Goal: Task Accomplishment & Management: Manage account settings

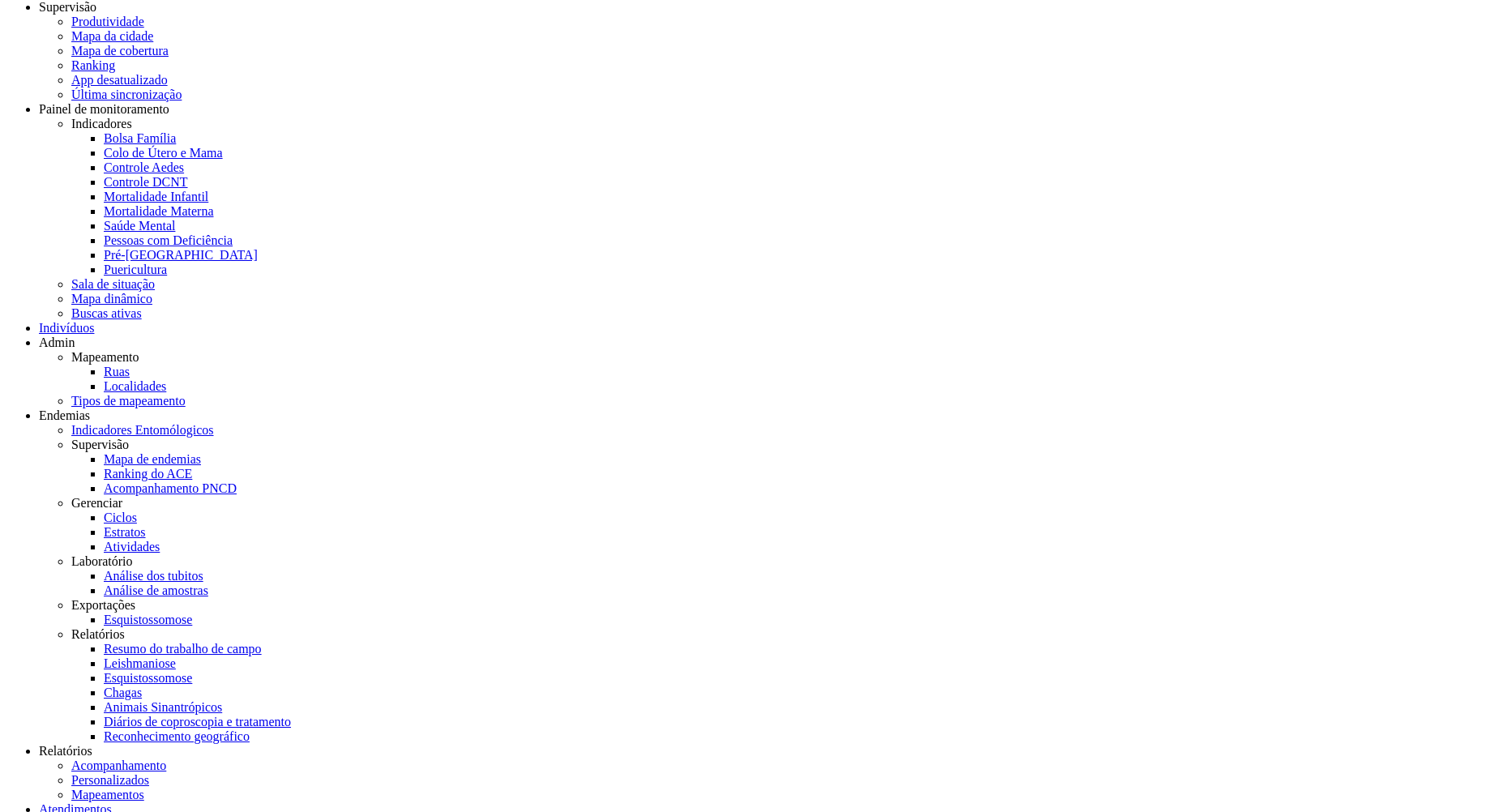
scroll to position [48, 0]
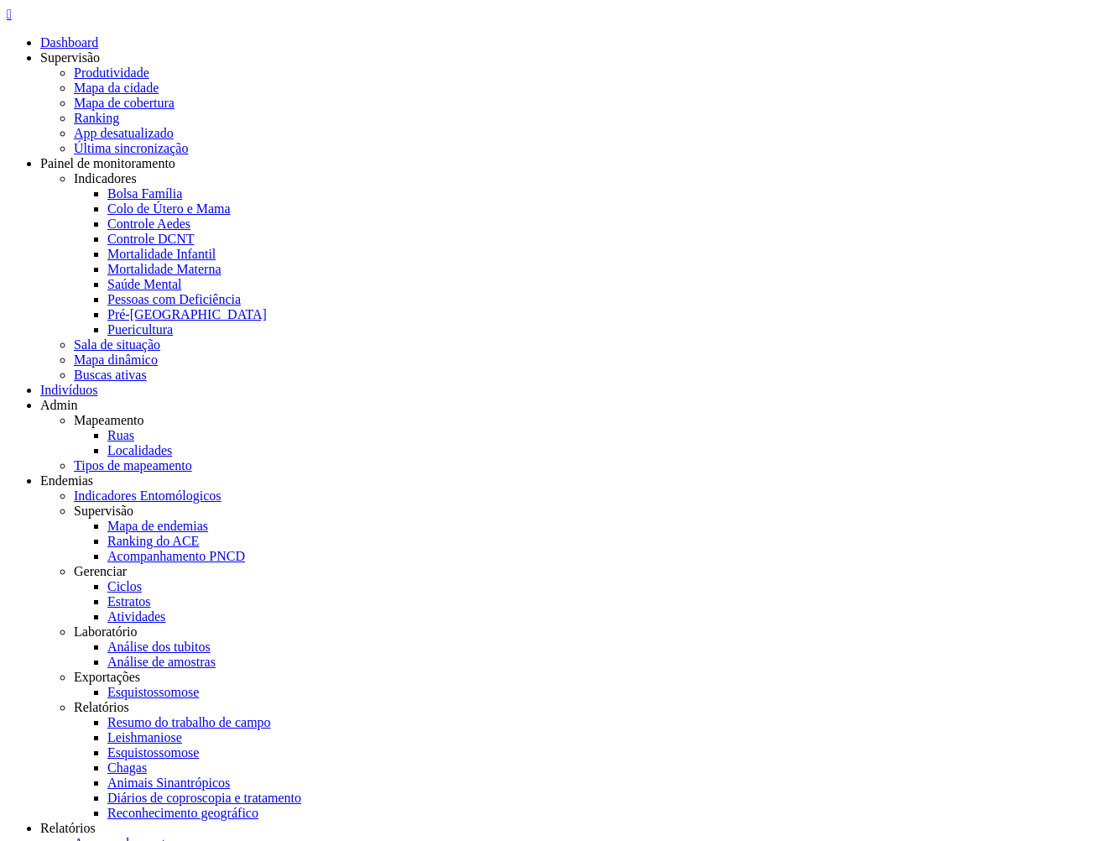
click at [34, 39] on div " Dashboard Supervisão Produtividade Mapa da cidade Mapa de cobertura Ranking A…" at bounding box center [553, 598] width 1092 height 1183
click at [12, 21] on icon "" at bounding box center [9, 14] width 5 height 14
click at [12, 18] on icon "" at bounding box center [9, 14] width 5 height 14
click at [149, 67] on link "Produtividade" at bounding box center [112, 72] width 76 height 14
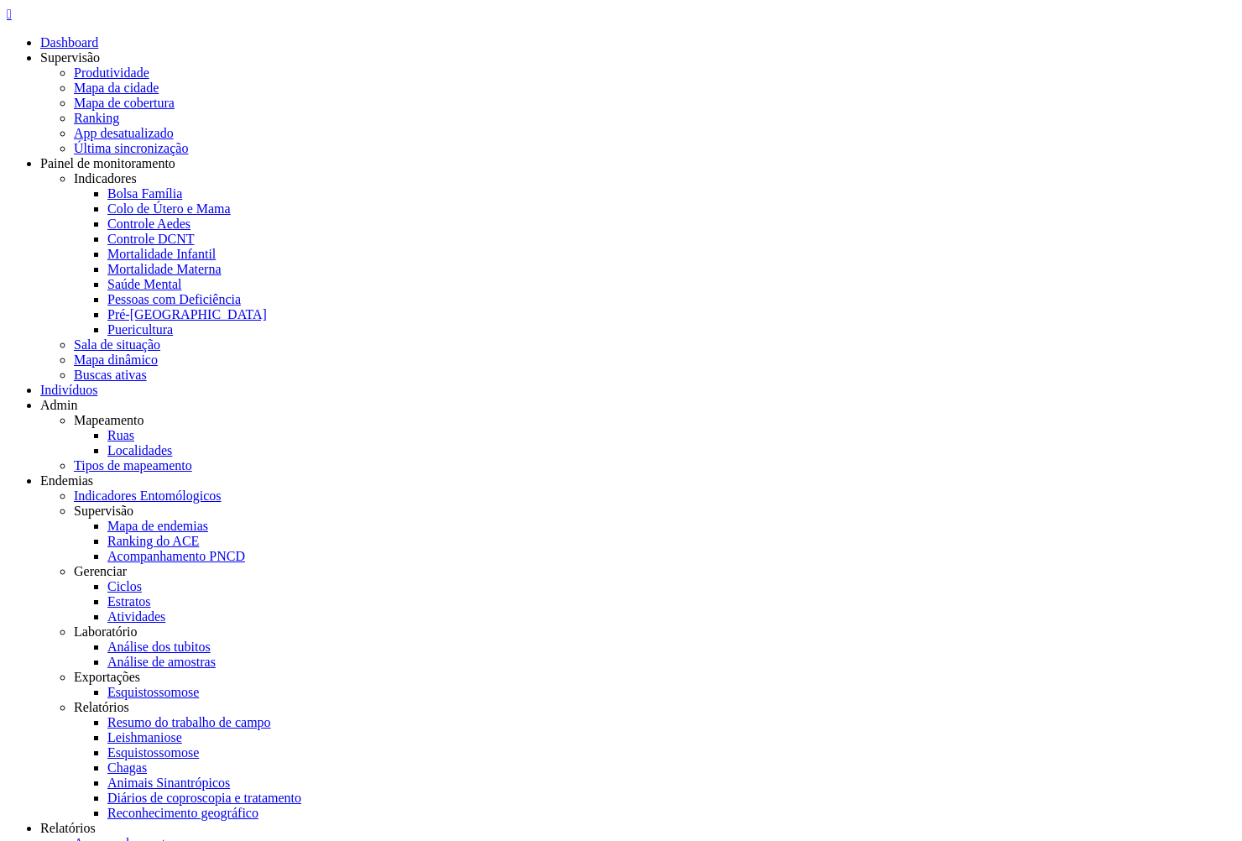
click at [12, 21] on icon "" at bounding box center [9, 14] width 5 height 14
click at [149, 71] on link "Produtividade" at bounding box center [112, 72] width 76 height 14
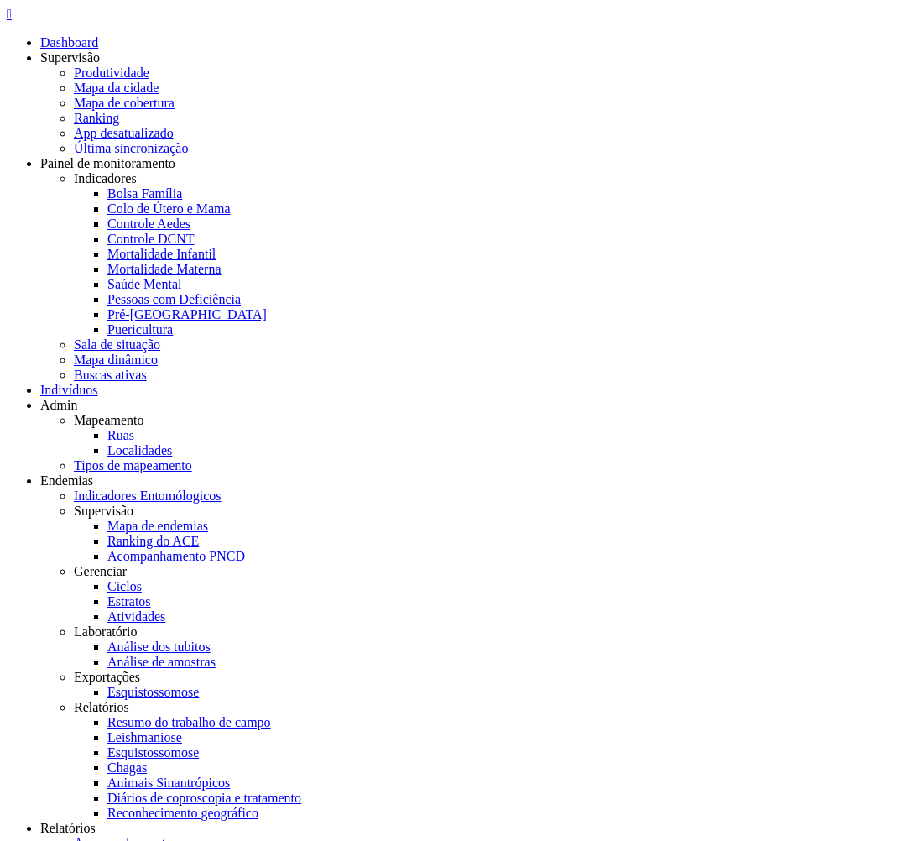
drag, startPoint x: 869, startPoint y: 295, endPoint x: 786, endPoint y: 291, distance: 83.2
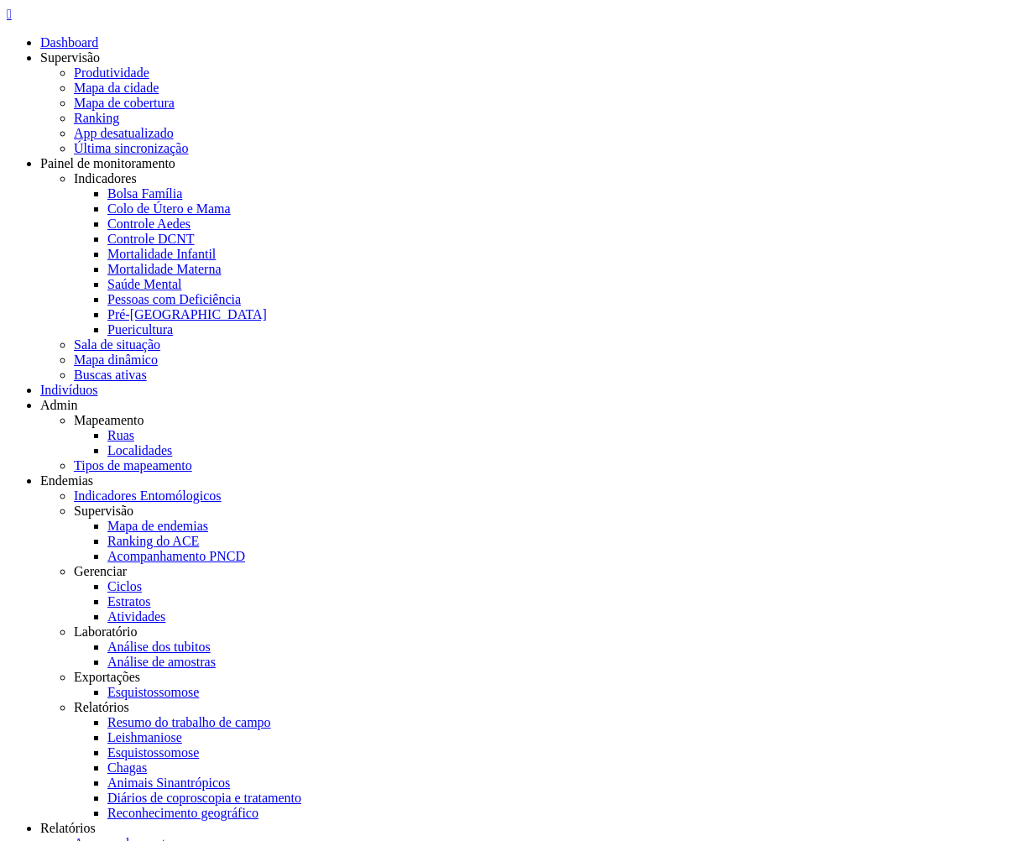
click at [12, 21] on icon "" at bounding box center [9, 14] width 5 height 14
click at [134, 428] on link "Ruas" at bounding box center [120, 435] width 27 height 14
click at [12, 21] on icon "" at bounding box center [9, 14] width 5 height 14
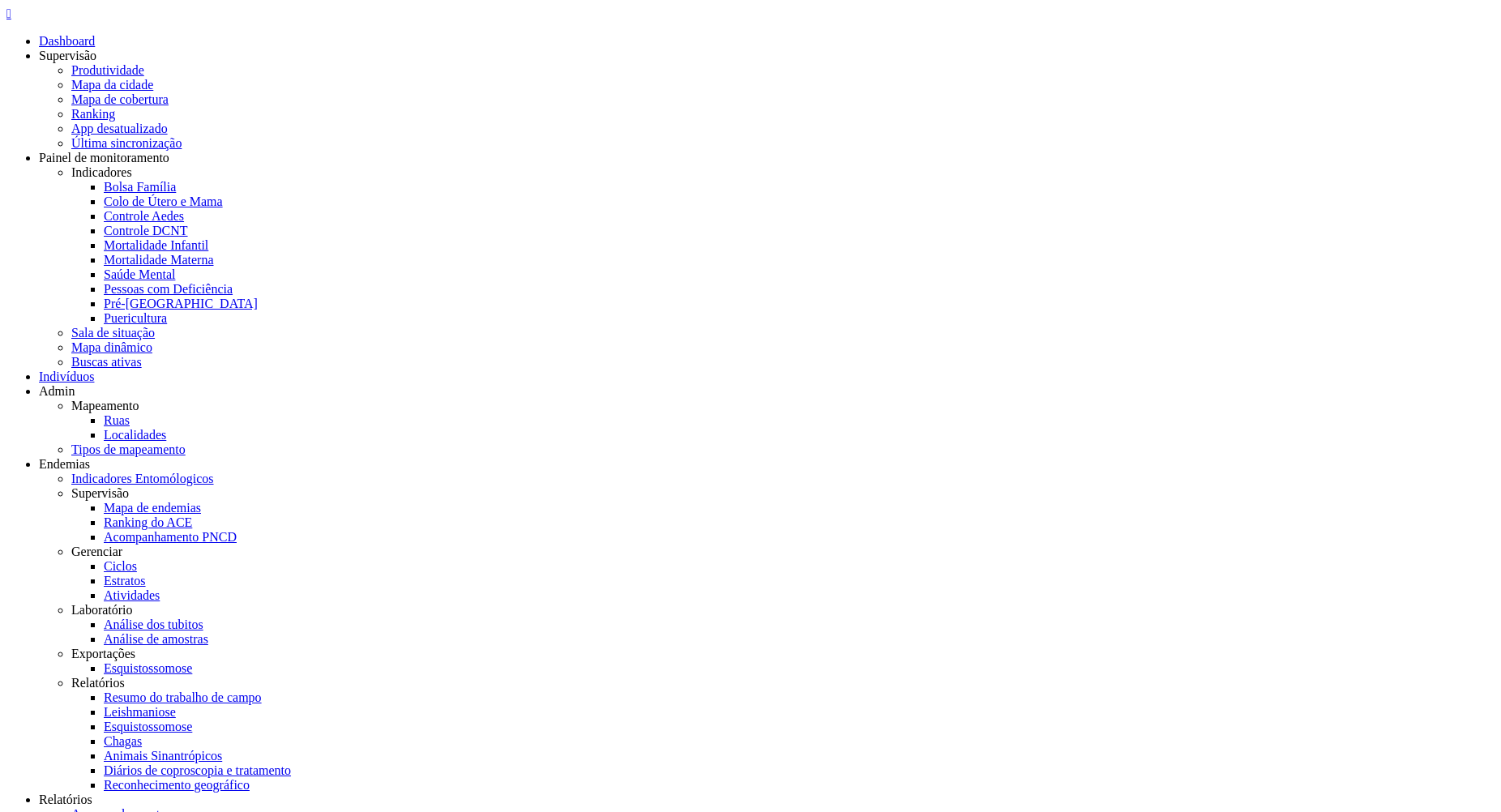
type input "**********"
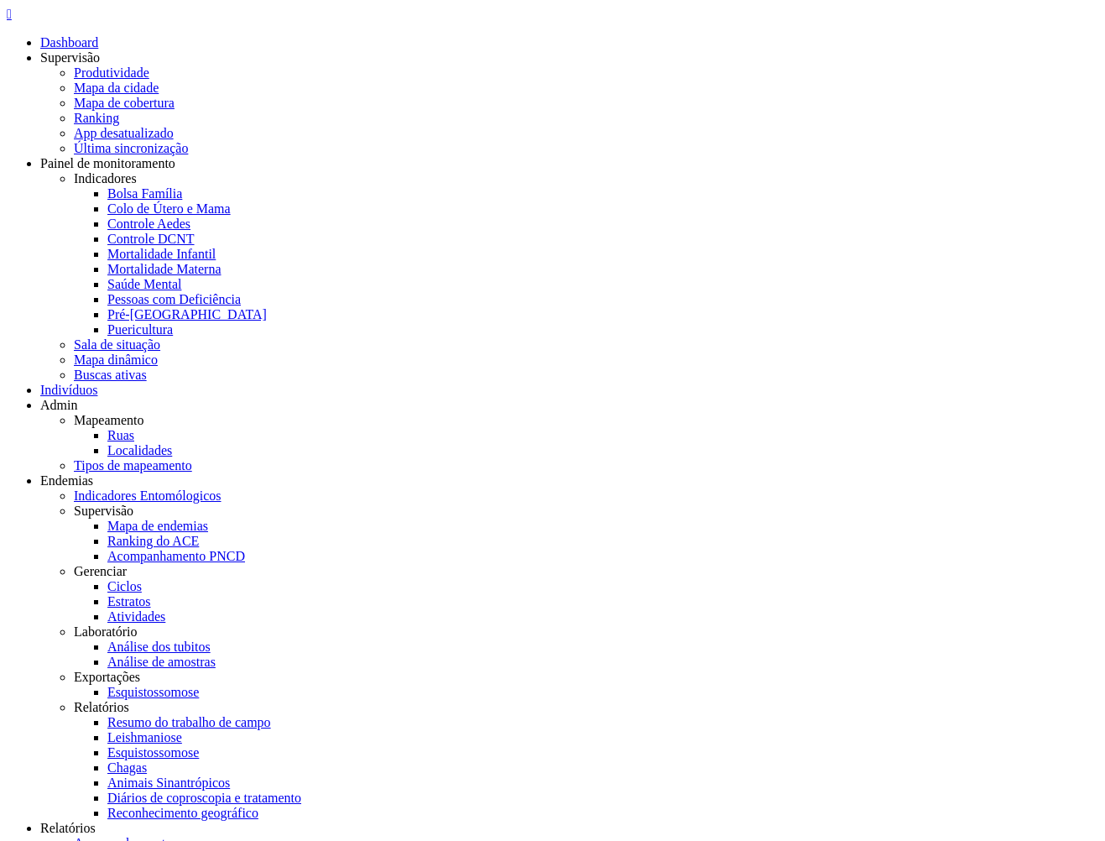
click at [67, 7] on div " Dashboard Supervisão Produtividade Mapa da cidade Mapa de cobertura Ranking A…" at bounding box center [553, 606] width 1092 height 1198
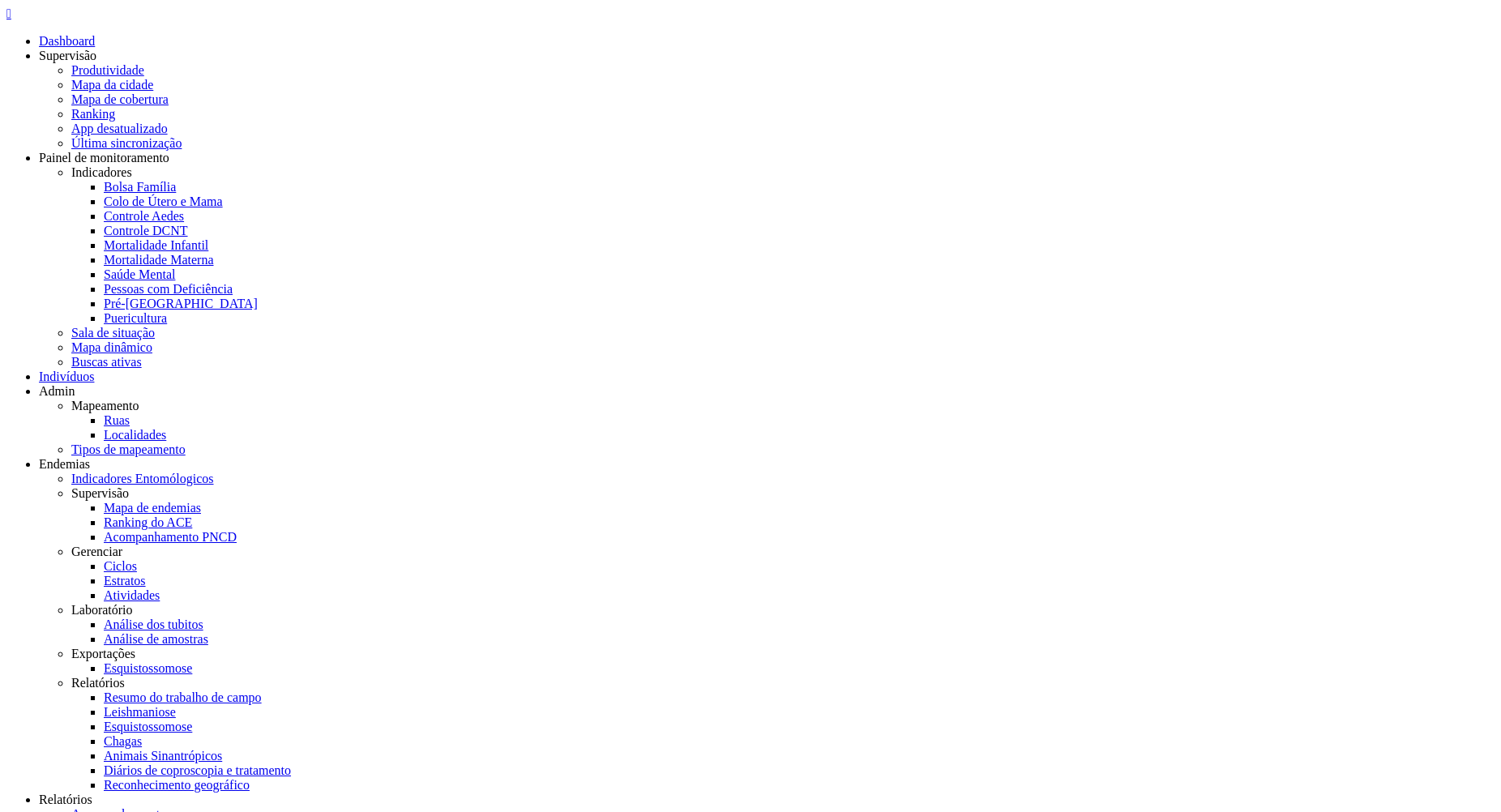
type input "**********"
